Goal: Check status: Check status

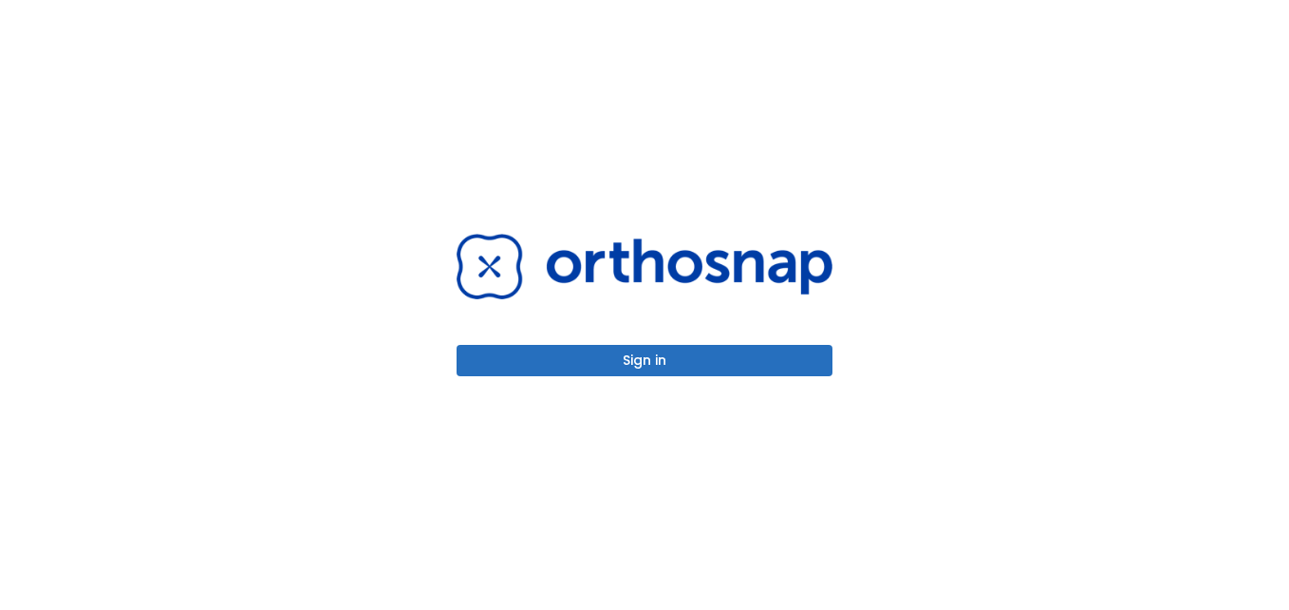
click at [725, 370] on button "Sign in" at bounding box center [645, 360] width 376 height 31
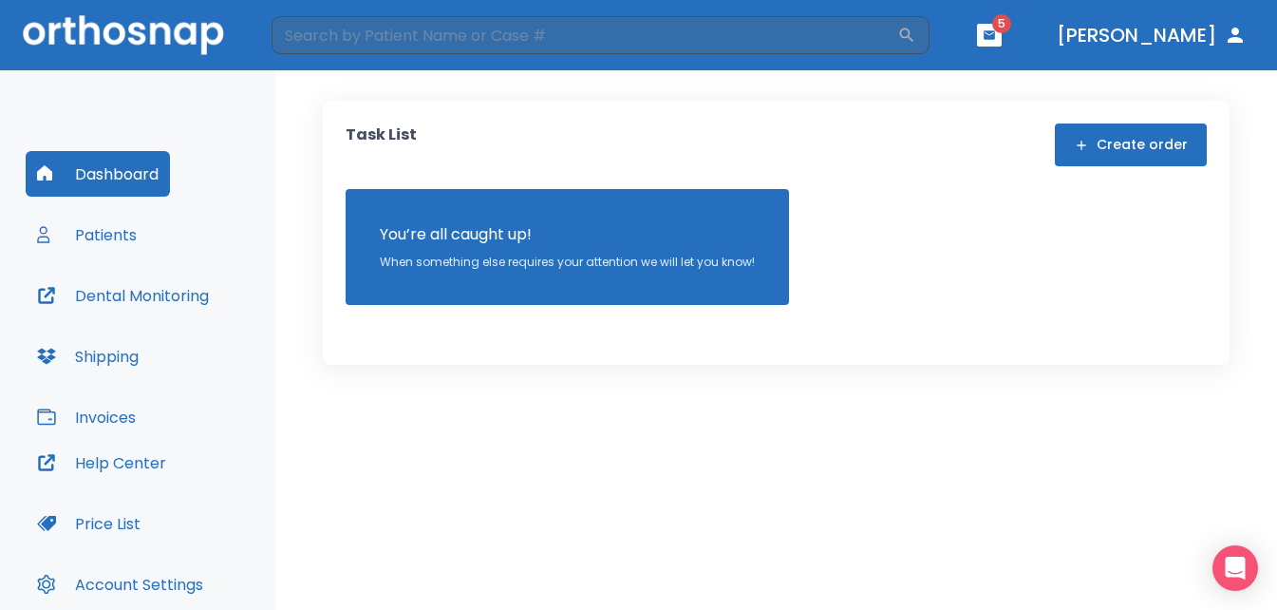
click at [117, 233] on button "Patients" at bounding box center [87, 235] width 122 height 46
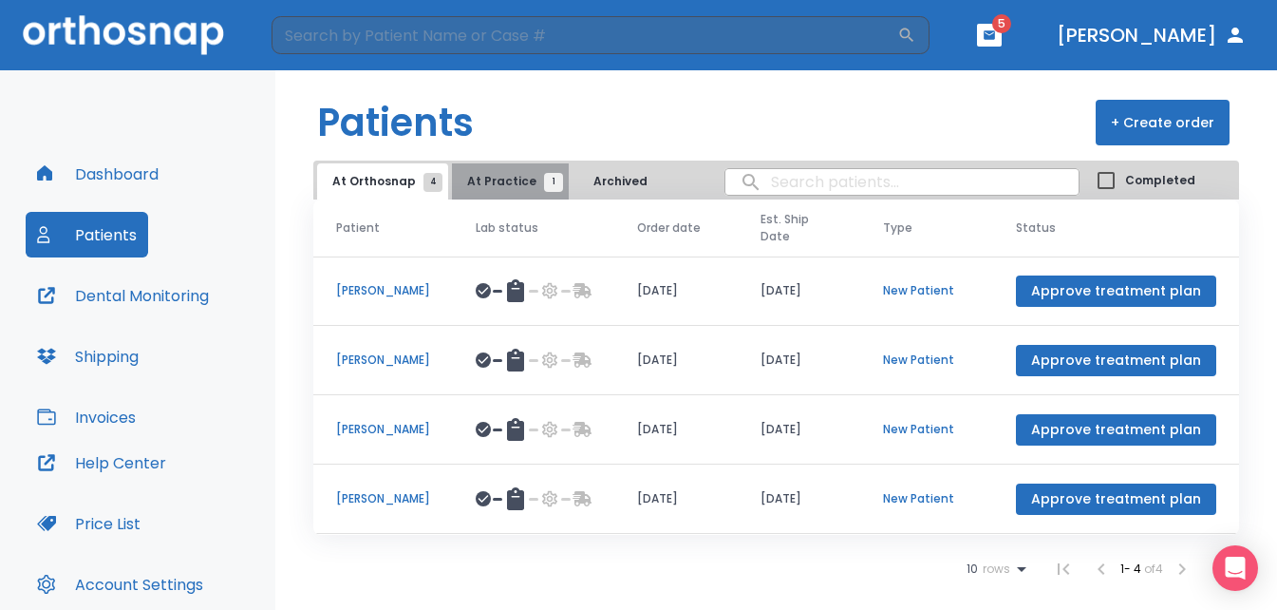
click at [503, 178] on span "At Practice 1" at bounding box center [510, 181] width 86 height 17
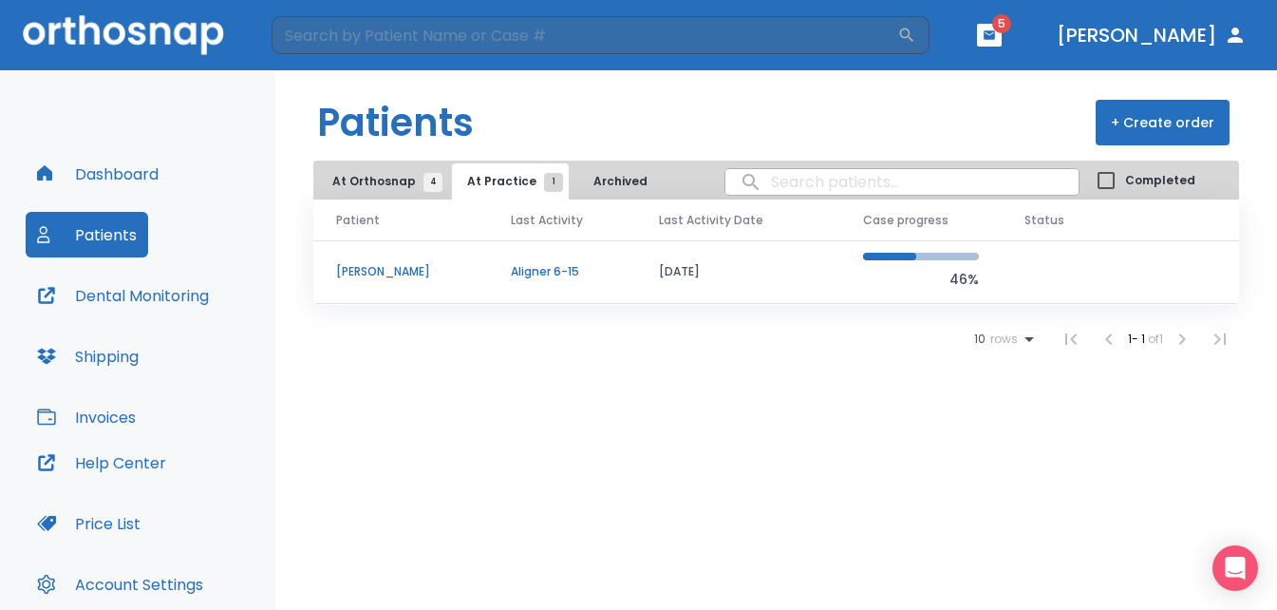
click at [387, 270] on p "[PERSON_NAME]" at bounding box center [400, 271] width 129 height 17
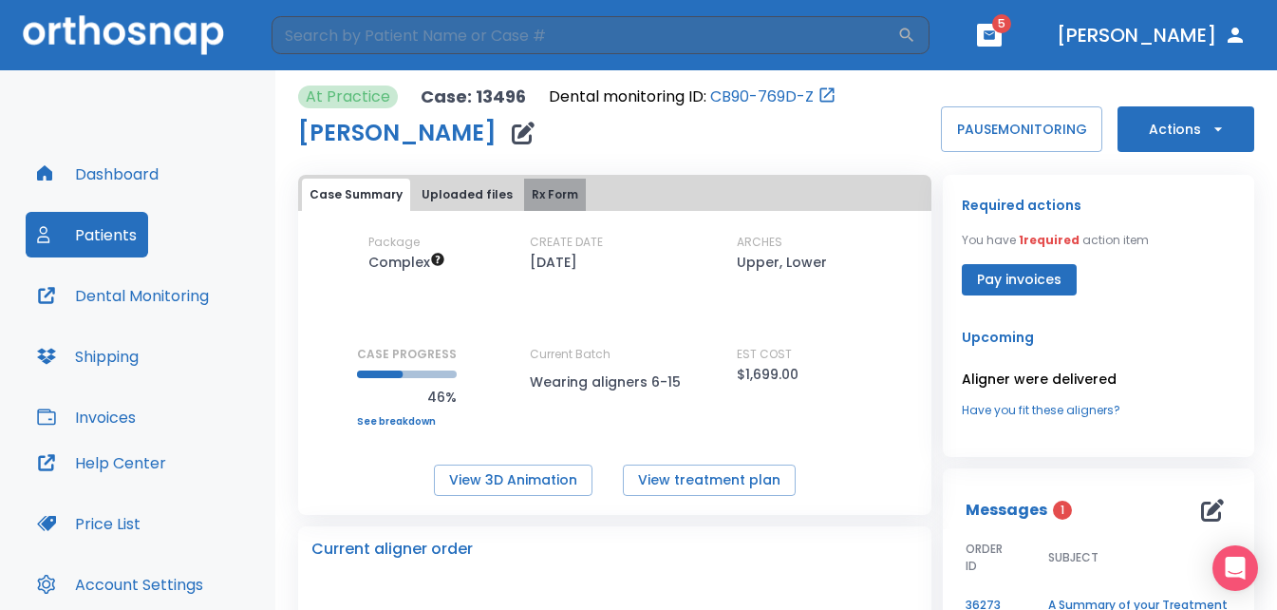
click at [548, 189] on button "Rx Form" at bounding box center [555, 195] width 62 height 32
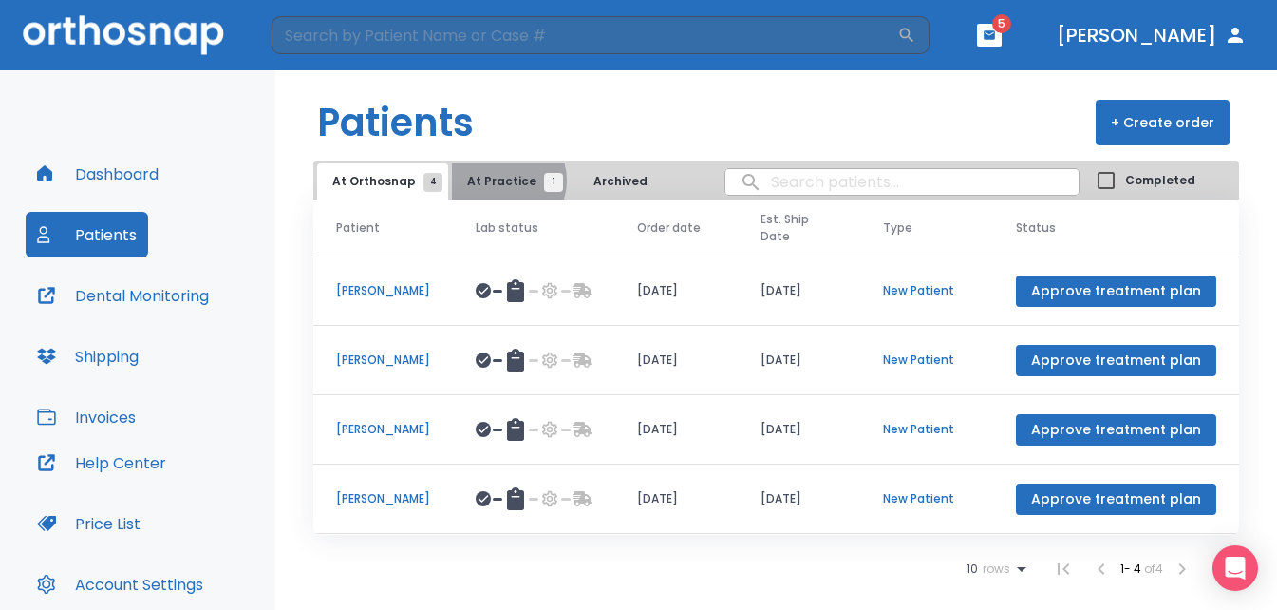
click at [499, 180] on span "At Practice 1" at bounding box center [510, 181] width 86 height 17
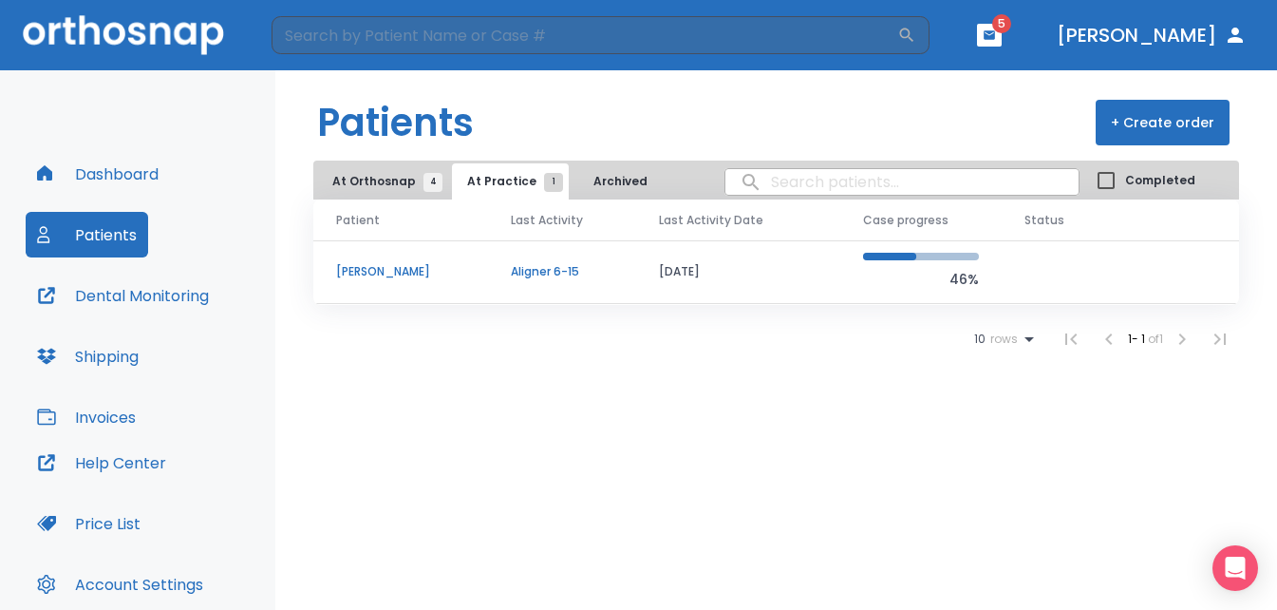
click at [382, 270] on p "[PERSON_NAME]" at bounding box center [400, 271] width 129 height 17
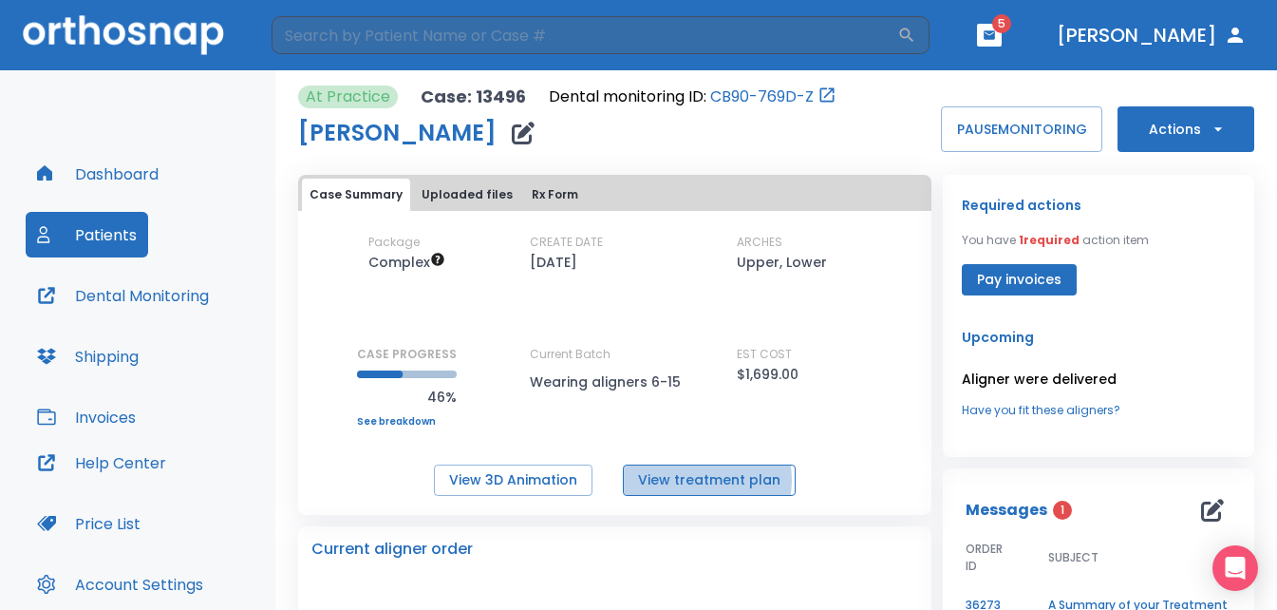
click at [693, 480] on button "View treatment plan" at bounding box center [709, 479] width 173 height 31
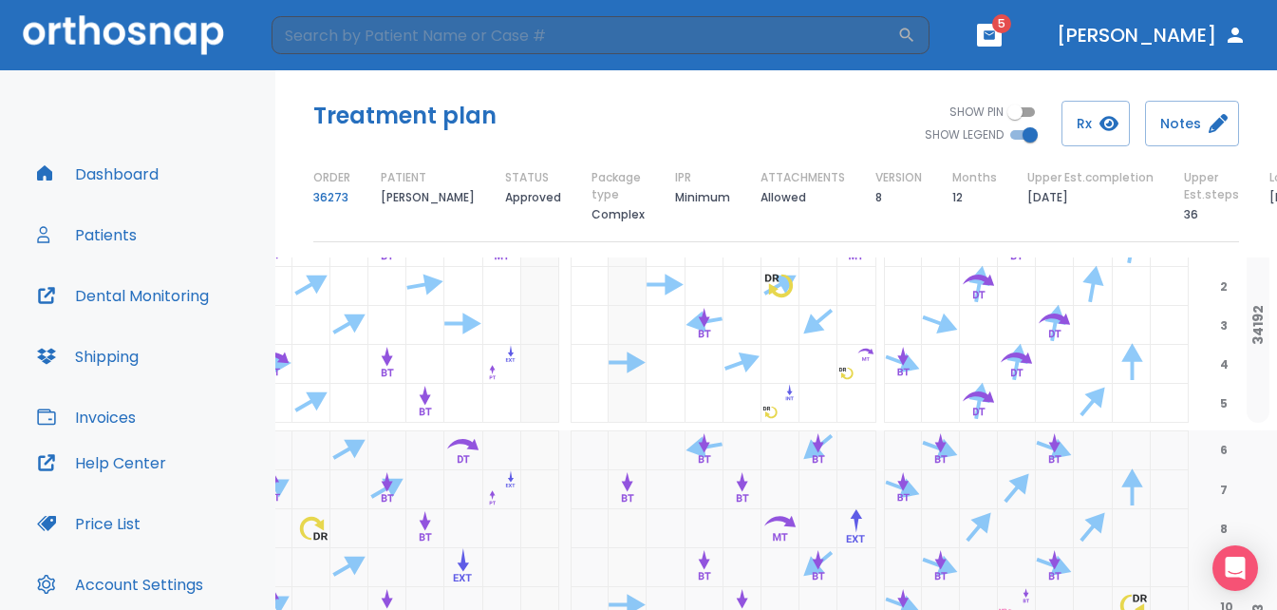
scroll to position [0, 434]
